Goal: Task Accomplishment & Management: Manage account settings

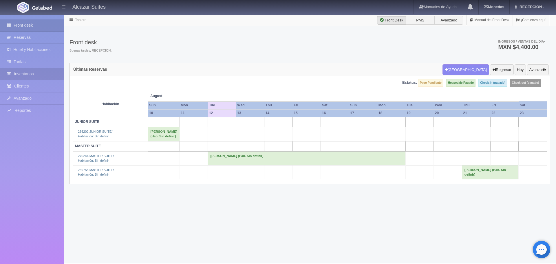
click at [30, 77] on link "Inventarios" at bounding box center [32, 74] width 64 height 12
click at [49, 78] on link "Inventarios" at bounding box center [32, 74] width 64 height 12
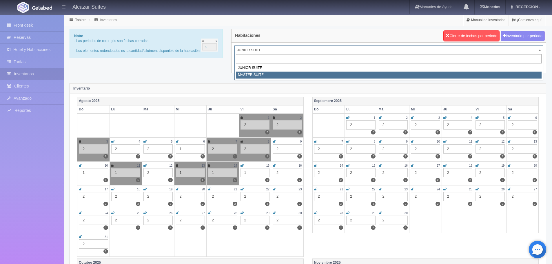
select select "305"
